Goal: Information Seeking & Learning: Find specific fact

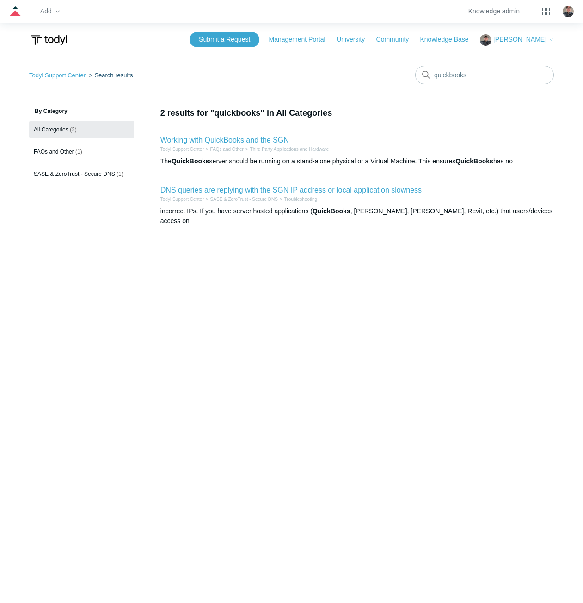
click at [210, 137] on link "Working with QuickBooks and the SGN" at bounding box center [224, 140] width 129 height 8
click at [473, 74] on input "quickbooks" at bounding box center [484, 75] width 139 height 18
click at [469, 75] on input "quickbooks" at bounding box center [484, 75] width 139 height 18
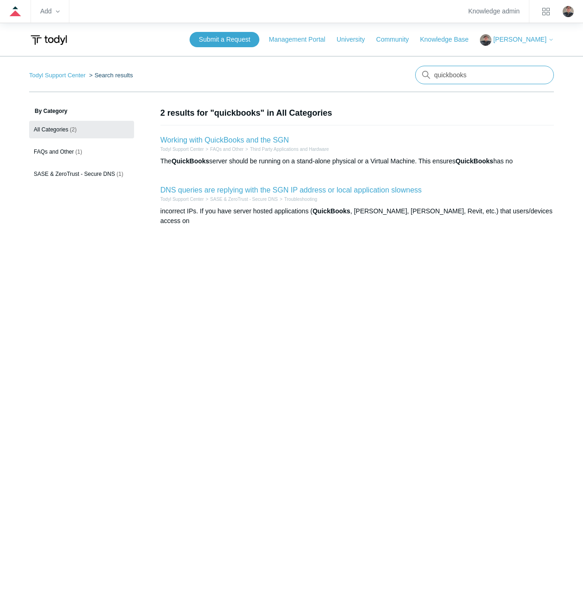
click at [469, 75] on input "quickbooks" at bounding box center [484, 75] width 139 height 18
type input "sage"
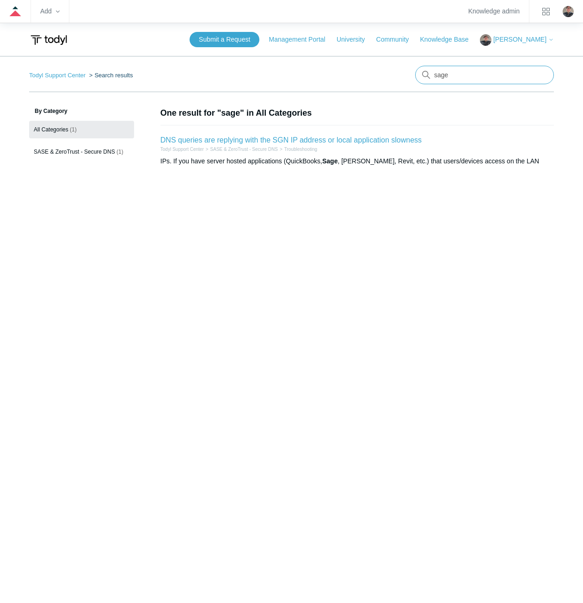
click at [469, 75] on input "sage" at bounding box center [484, 75] width 139 height 18
type input "quickbooks"
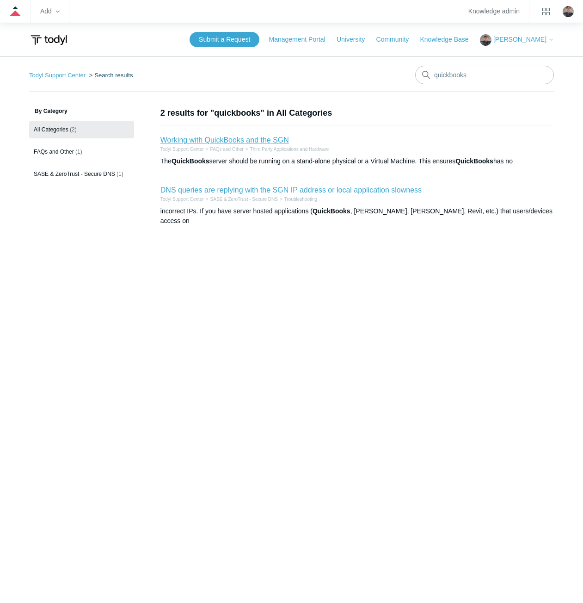
click at [246, 139] on link "Working with QuickBooks and the SGN" at bounding box center [224, 140] width 129 height 8
